Goal: Task Accomplishment & Management: Manage account settings

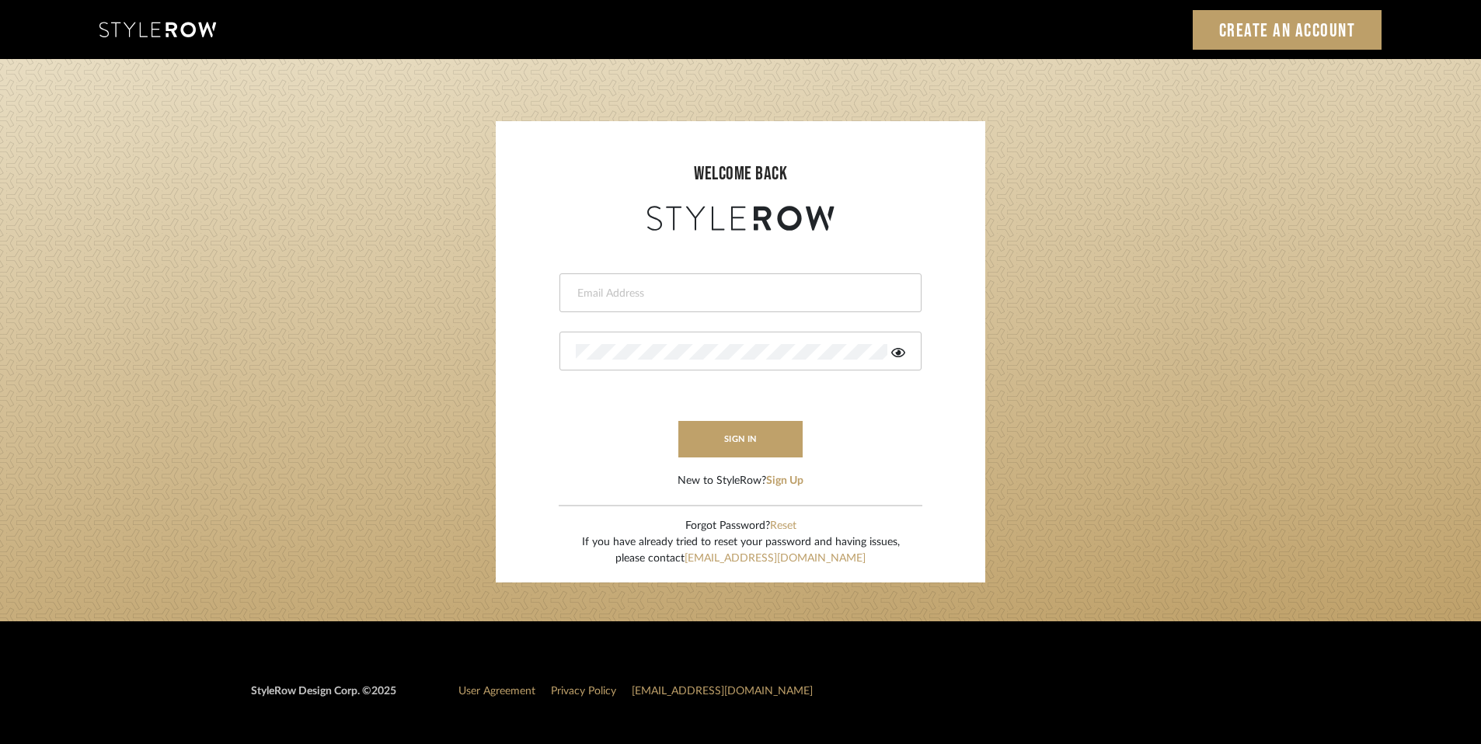
click at [625, 293] on input "email" at bounding box center [739, 294] width 326 height 16
type input "zhensong23931@gmail.com"
click at [896, 354] on icon at bounding box center [898, 352] width 14 height 9
click at [414, 322] on login-page "welcome back zhensong23931@gmail.com Authorization failed. Invalid user or pass…" at bounding box center [740, 340] width 1481 height 563
click at [785, 527] on button "Reset" at bounding box center [783, 526] width 26 height 16
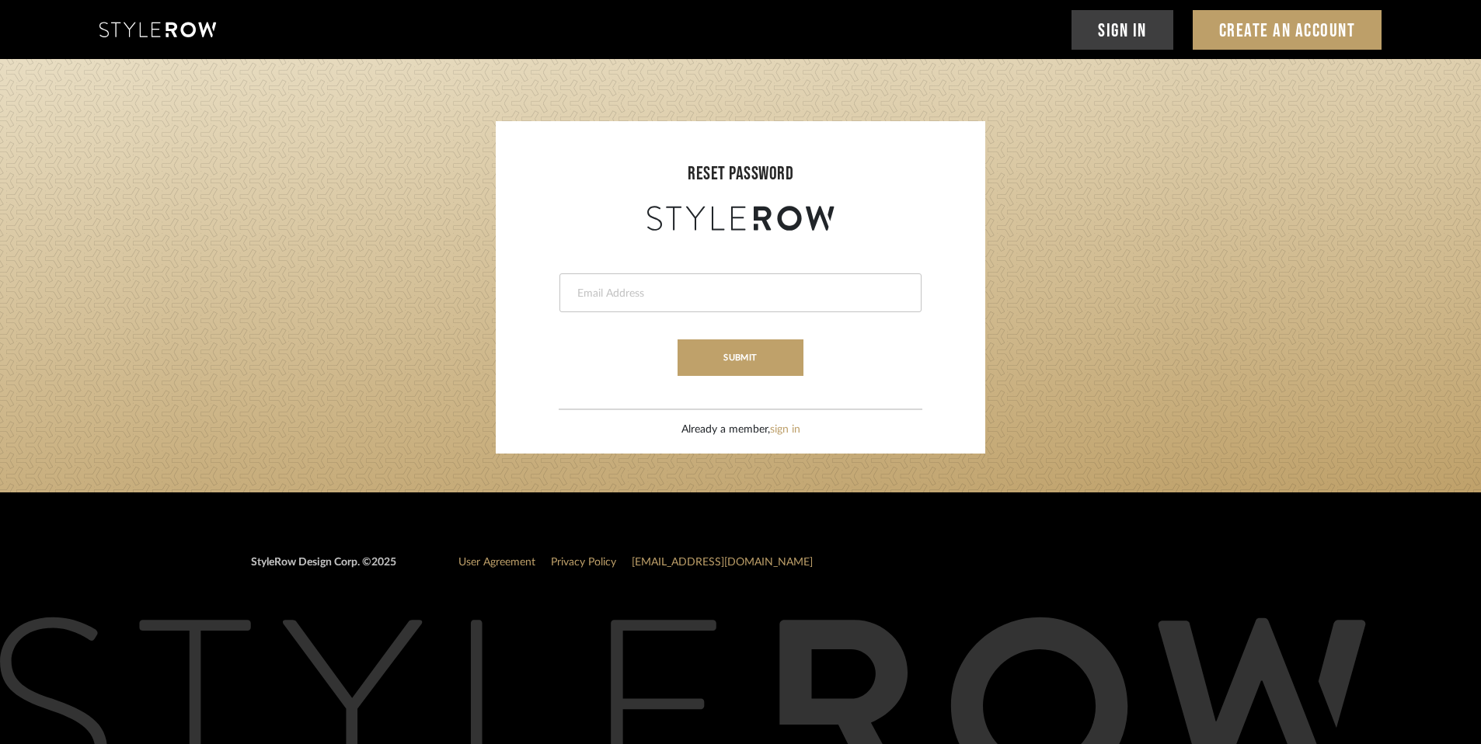
click at [736, 281] on div at bounding box center [740, 293] width 362 height 39
type input "zhensong23931@gmail.com"
click at [744, 346] on button "submit" at bounding box center [740, 358] width 125 height 37
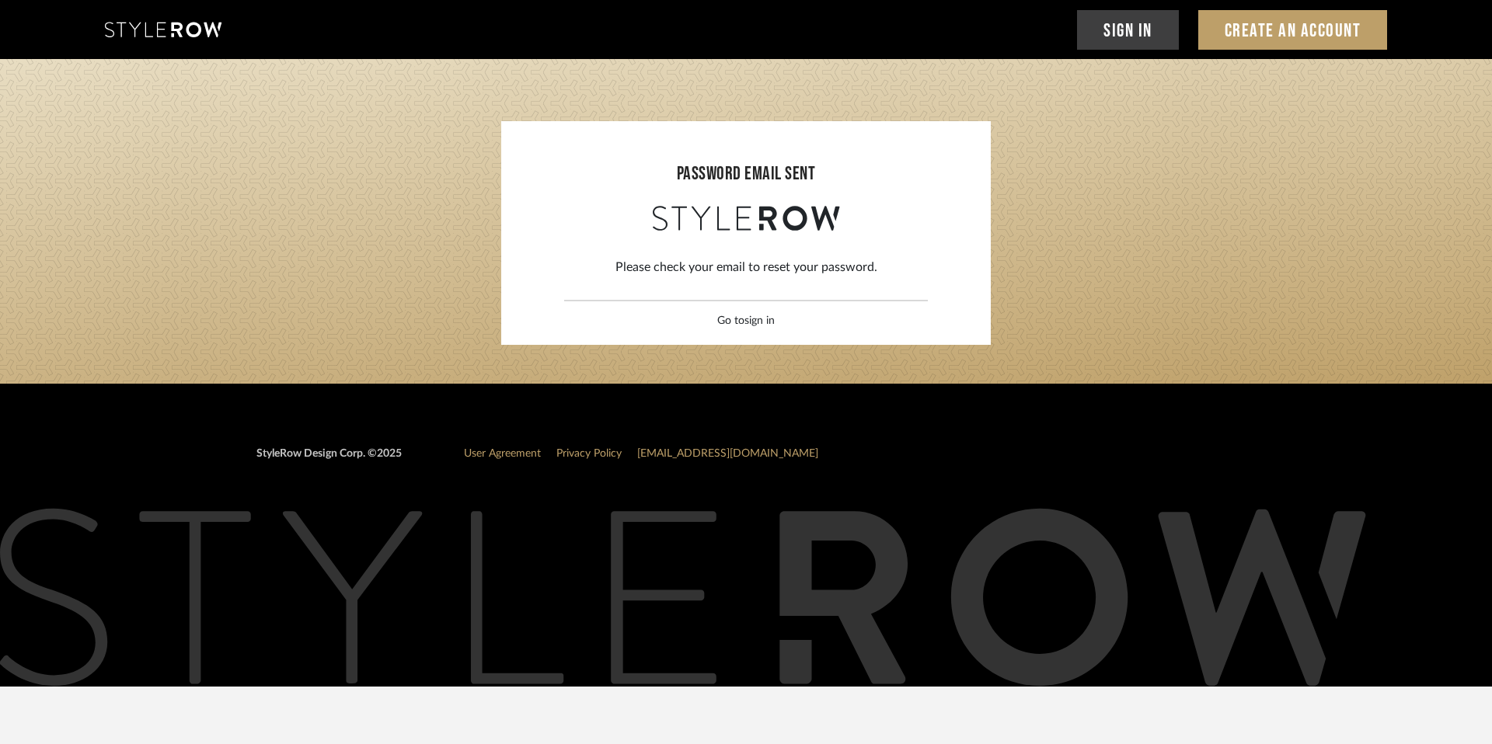
click at [756, 326] on link "sign in" at bounding box center [759, 320] width 30 height 11
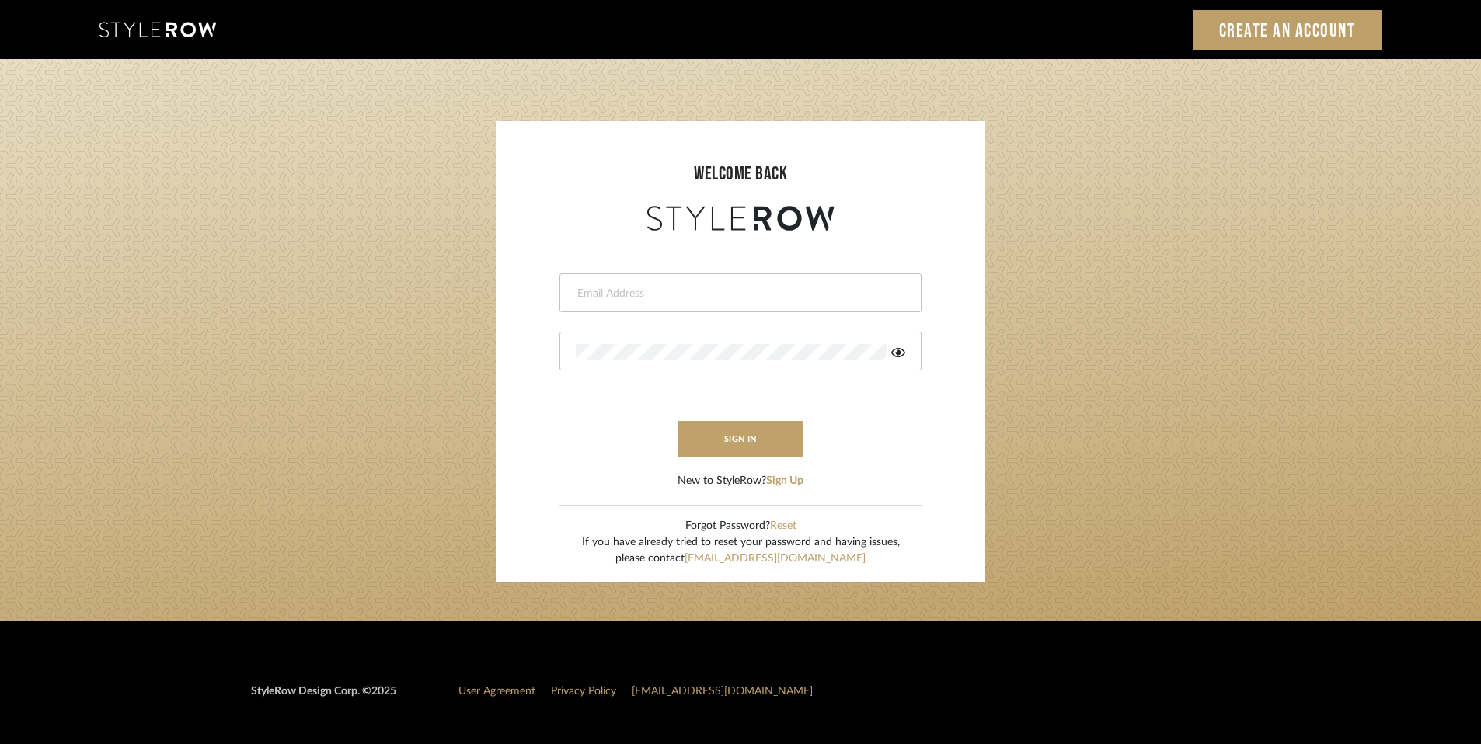
click at [664, 294] on input "email" at bounding box center [739, 294] width 326 height 16
paste input "stylerow"
drag, startPoint x: 635, startPoint y: 283, endPoint x: 434, endPoint y: 284, distance: 201.3
click at [444, 282] on login-page "welcome back stylerow This field is required This field is required sign in New…" at bounding box center [740, 340] width 1481 height 563
click at [598, 291] on input "stylerow" at bounding box center [728, 294] width 304 height 16
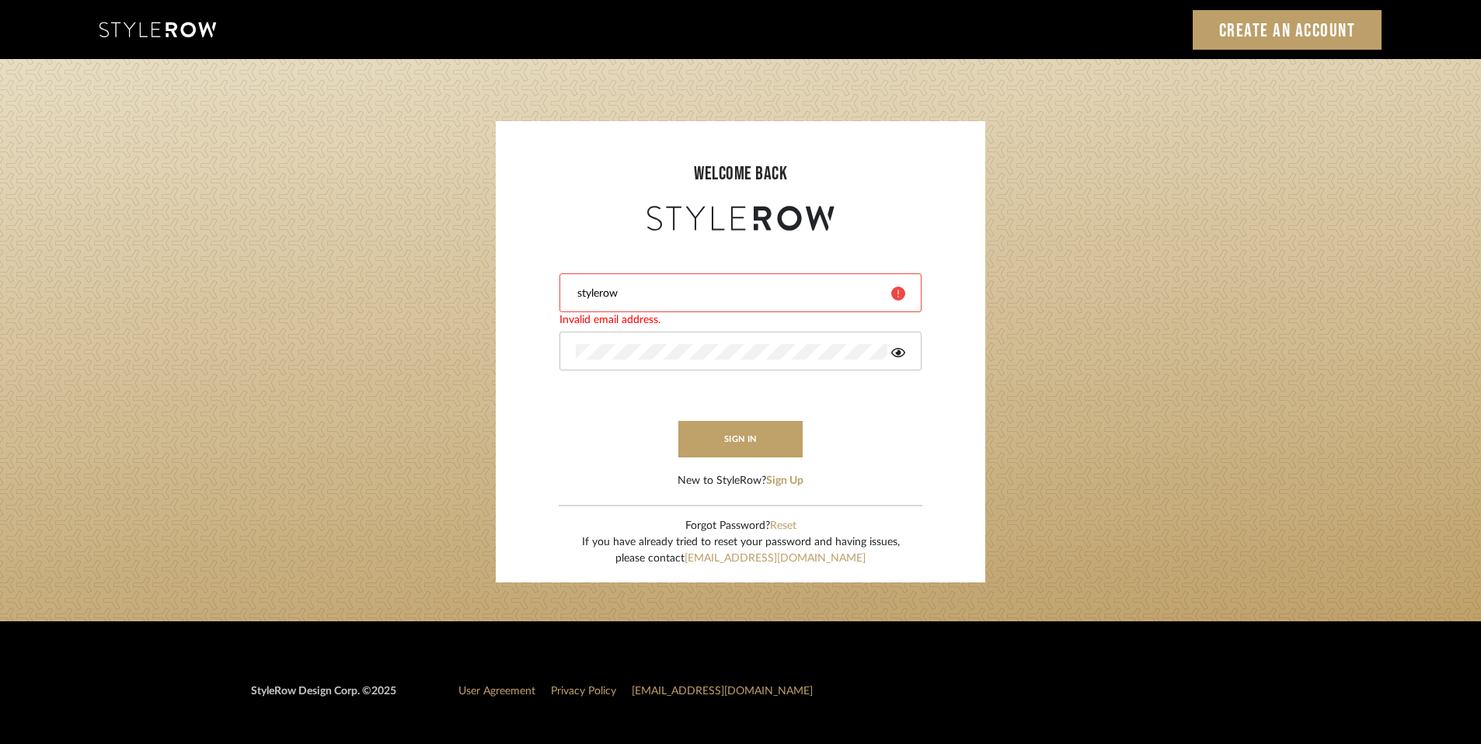
click at [598, 291] on input "stylerow" at bounding box center [728, 294] width 304 height 16
type input "zhenieee@gmail.com"
drag, startPoint x: 901, startPoint y: 349, endPoint x: 880, endPoint y: 369, distance: 29.1
click at [901, 350] on icon at bounding box center [898, 353] width 14 height 12
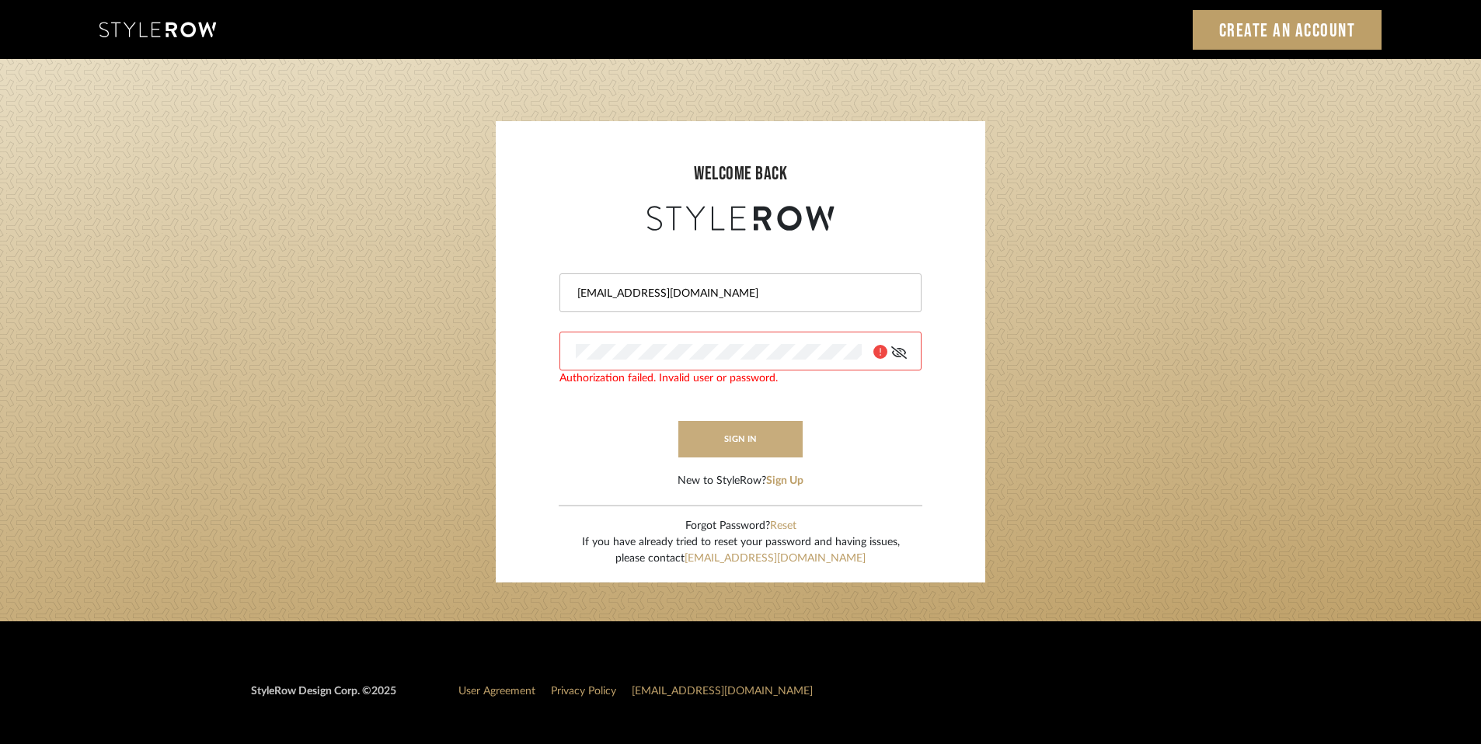
click at [766, 441] on button "sign in" at bounding box center [740, 439] width 124 height 37
click at [406, 335] on login-page "welcome back zhenieee@gmail.com Authorization failed. Invalid user or password.…" at bounding box center [740, 340] width 1481 height 563
click at [758, 423] on button "sign in" at bounding box center [740, 439] width 124 height 37
drag, startPoint x: 788, startPoint y: 527, endPoint x: 877, endPoint y: 528, distance: 89.4
click at [788, 527] on button "Reset" at bounding box center [783, 526] width 26 height 16
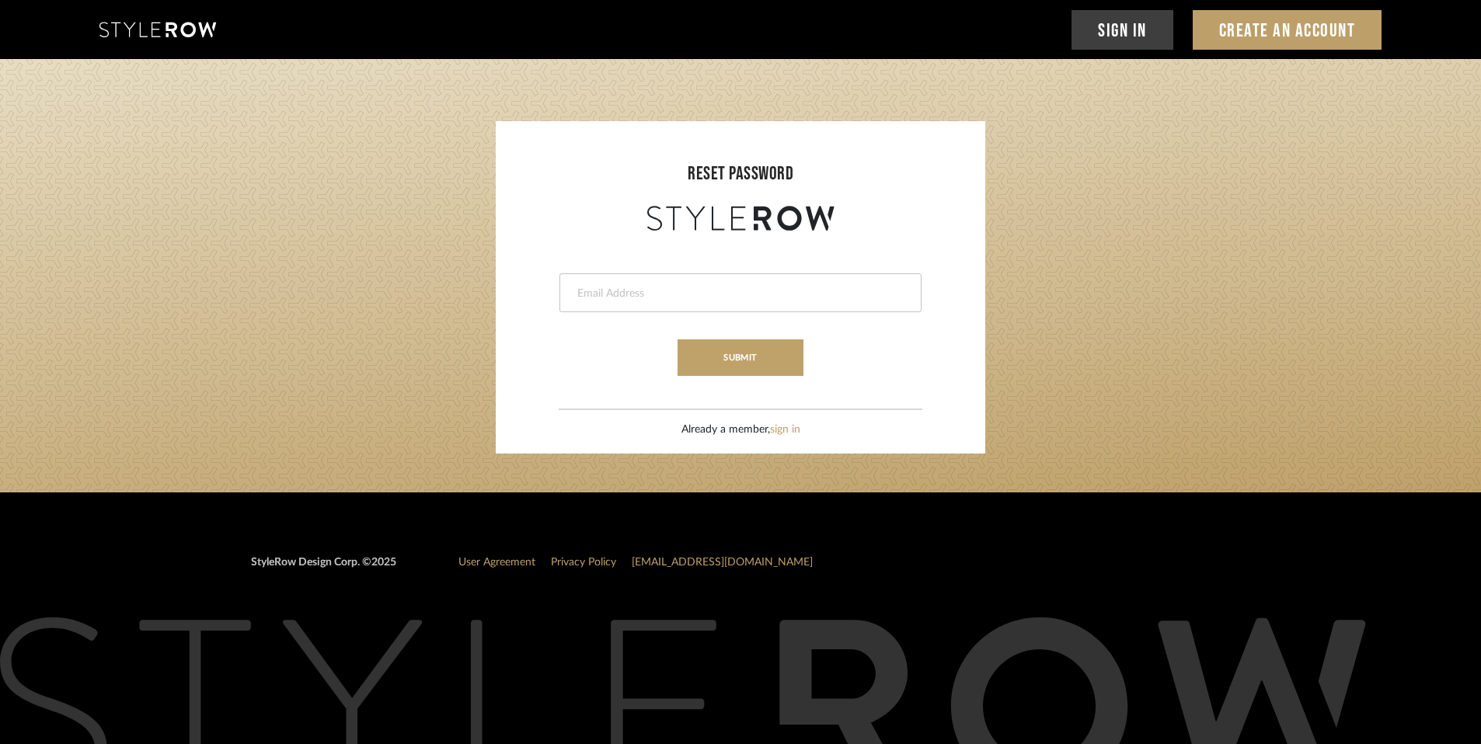
click at [598, 293] on input "email" at bounding box center [739, 294] width 326 height 16
drag, startPoint x: 693, startPoint y: 294, endPoint x: 420, endPoint y: 303, distance: 273.7
click at [420, 303] on reset-password-page "RESET PASSWORD zhenieee@gmail.com submit Already a member, sign in LOADING" at bounding box center [740, 276] width 1481 height 434
paste input "zhensong@weai-design.com"
drag, startPoint x: 860, startPoint y: 293, endPoint x: 526, endPoint y: 294, distance: 334.1
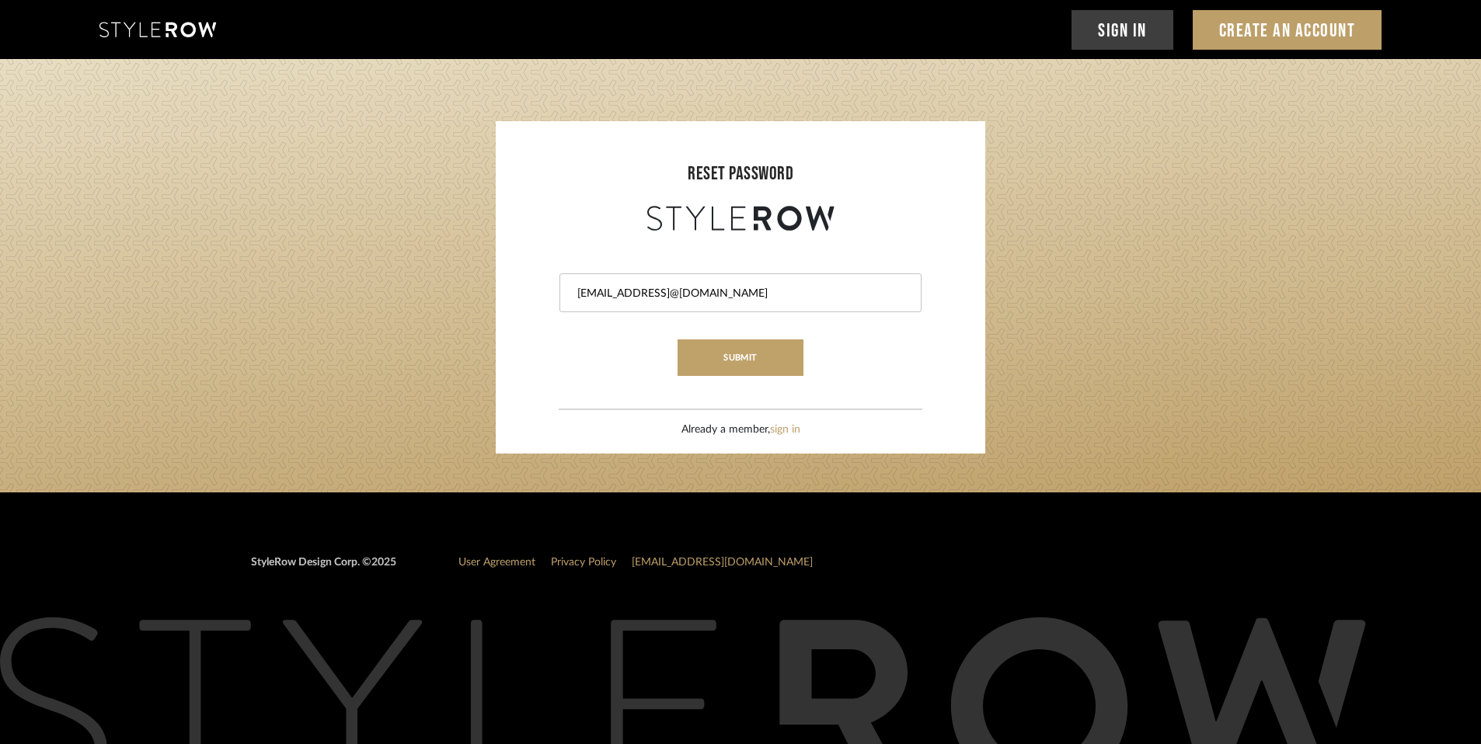
click at [526, 294] on form "zhenieee@gmail.comzhensong@weai-design.com submit" at bounding box center [740, 305] width 458 height 141
paste input "email"
type input "zhensong@weai-design.com"
click at [740, 359] on button "submit" at bounding box center [740, 358] width 125 height 37
